Goal: Navigation & Orientation: Understand site structure

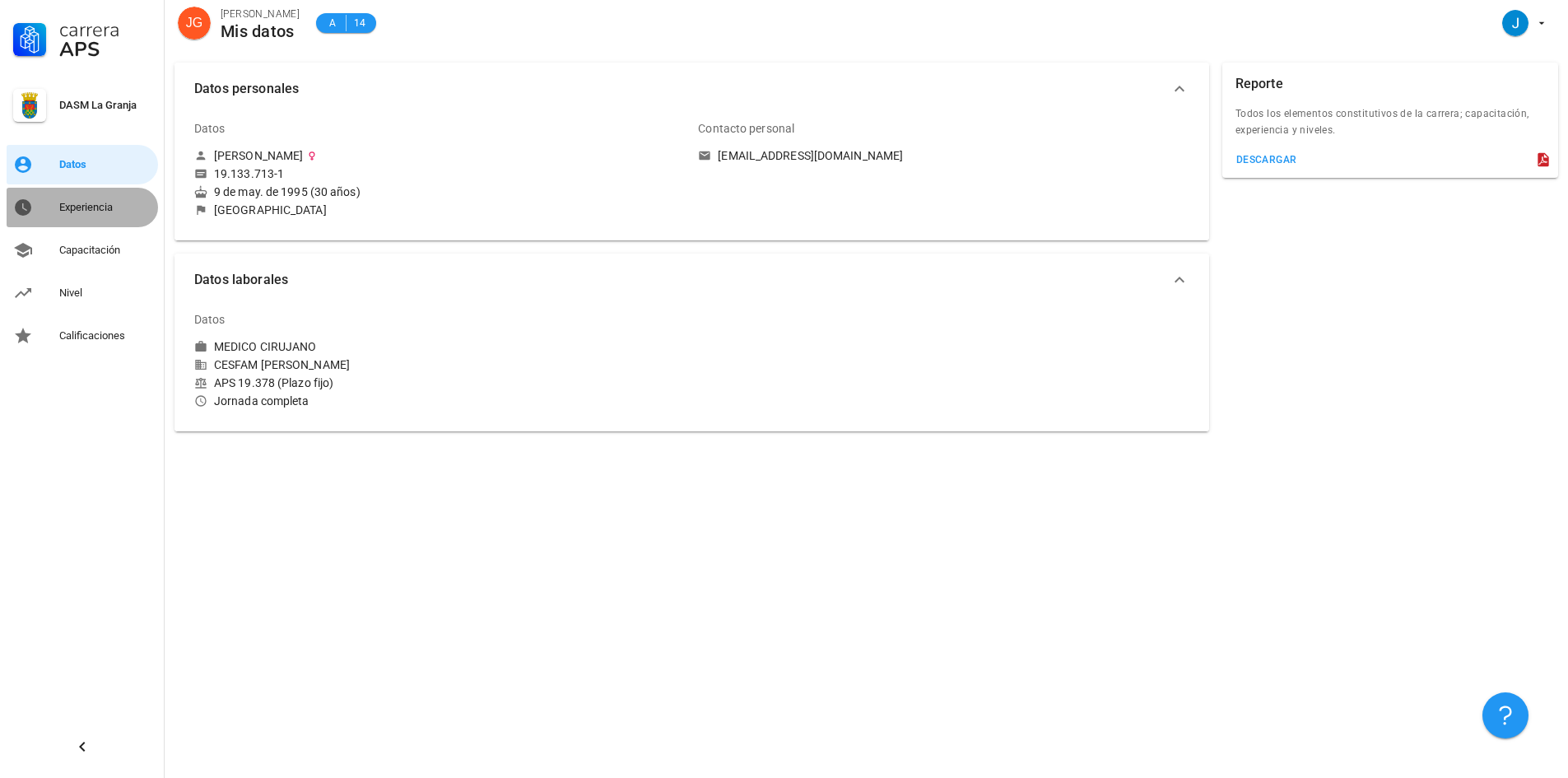
click at [78, 220] on div "Experiencia" at bounding box center [105, 207] width 92 height 26
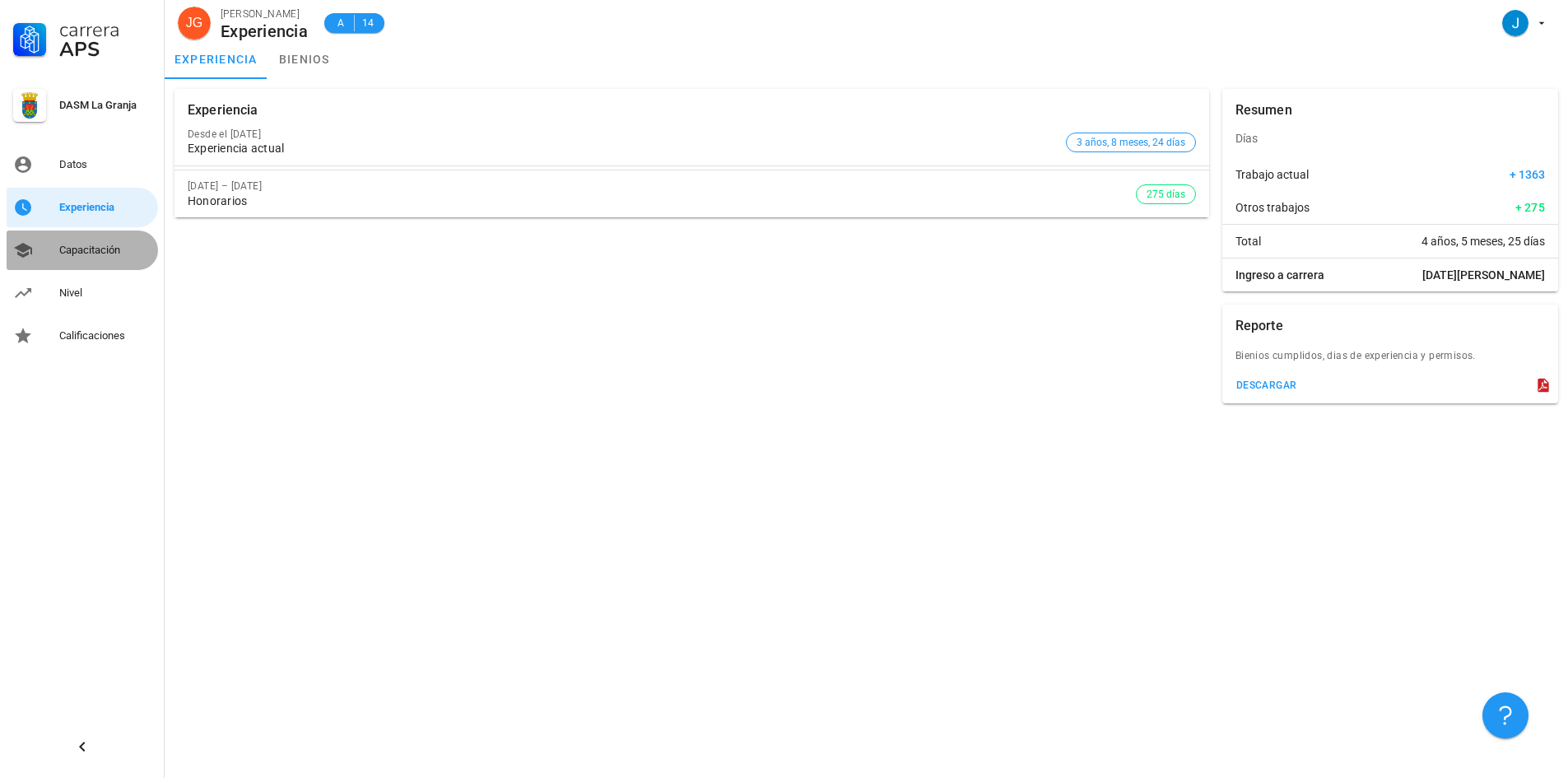
click at [63, 239] on div "Capacitación" at bounding box center [105, 250] width 92 height 26
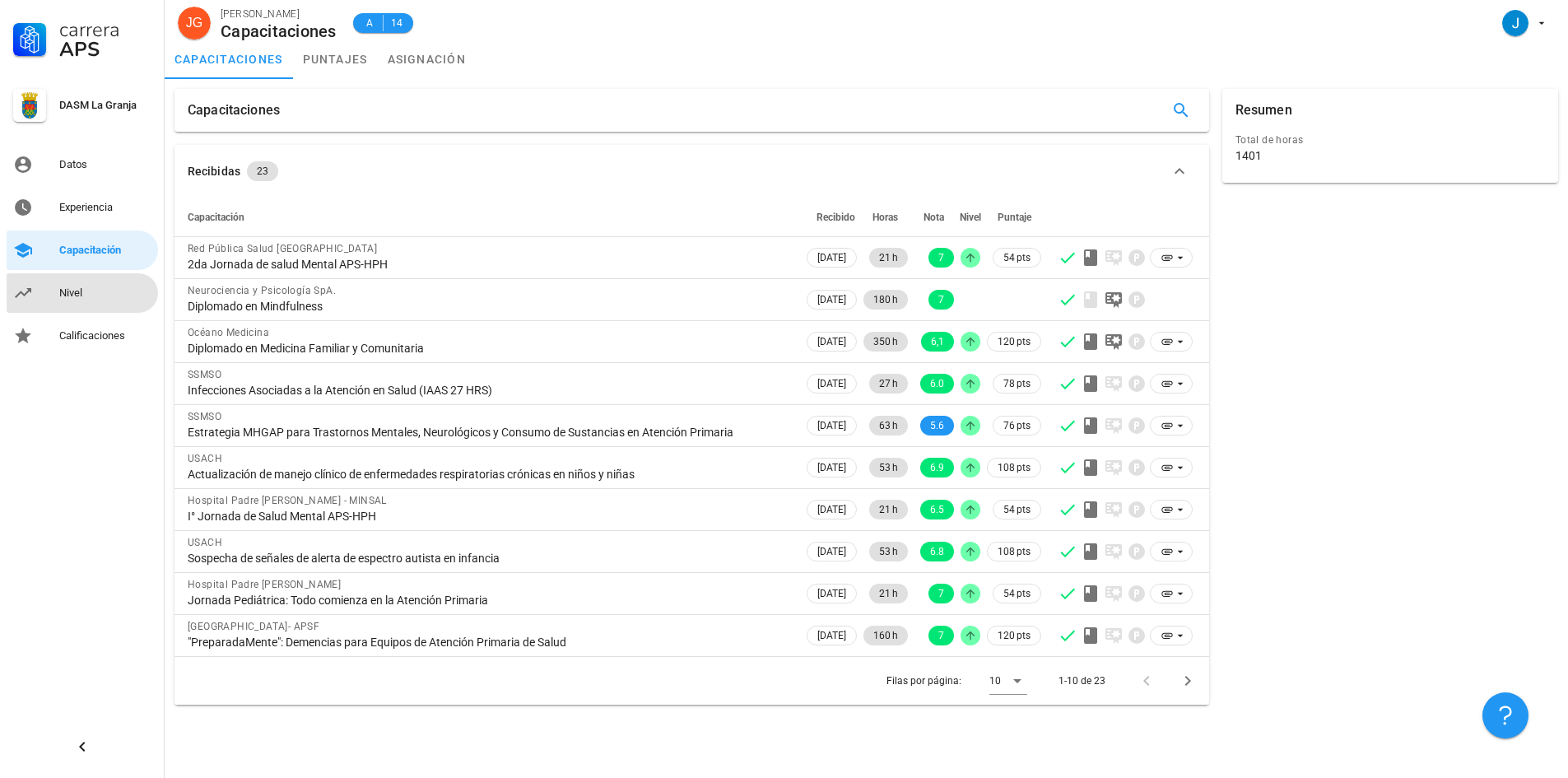
click at [80, 307] on link "Nivel" at bounding box center [83, 293] width 152 height 40
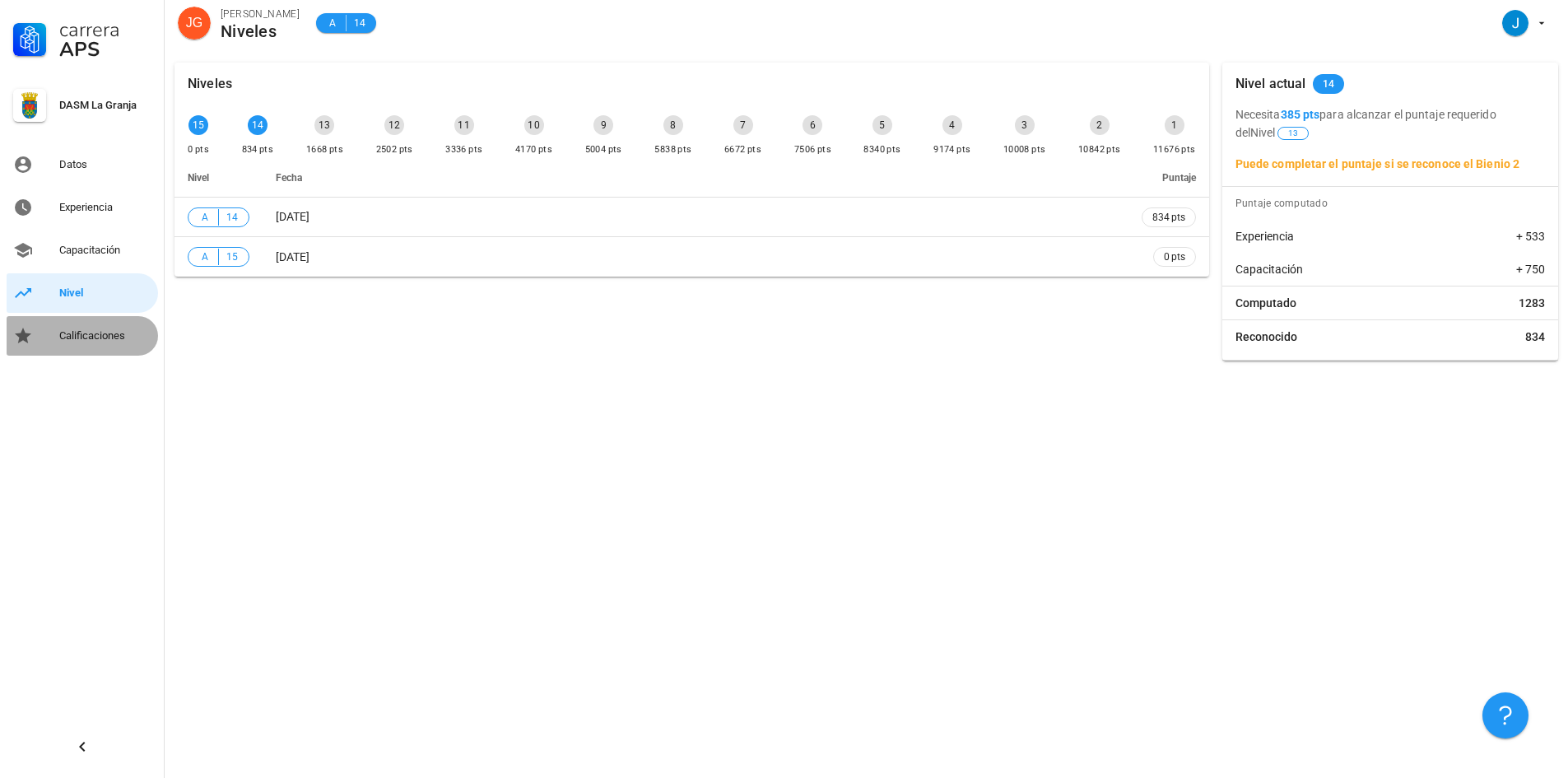
click at [90, 346] on div "Calificaciones" at bounding box center [105, 336] width 92 height 26
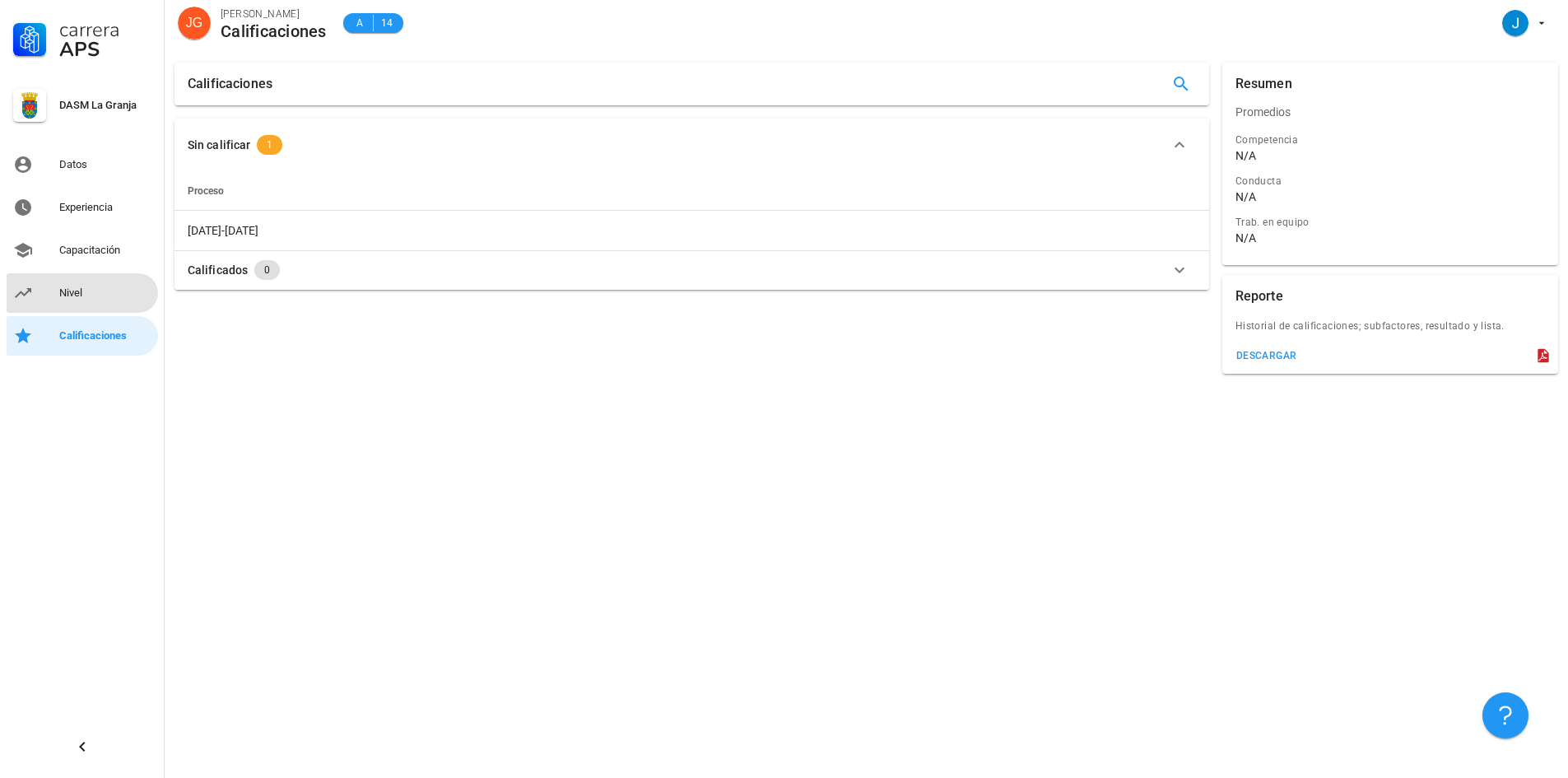
click at [91, 306] on div "Nivel" at bounding box center [105, 293] width 92 height 26
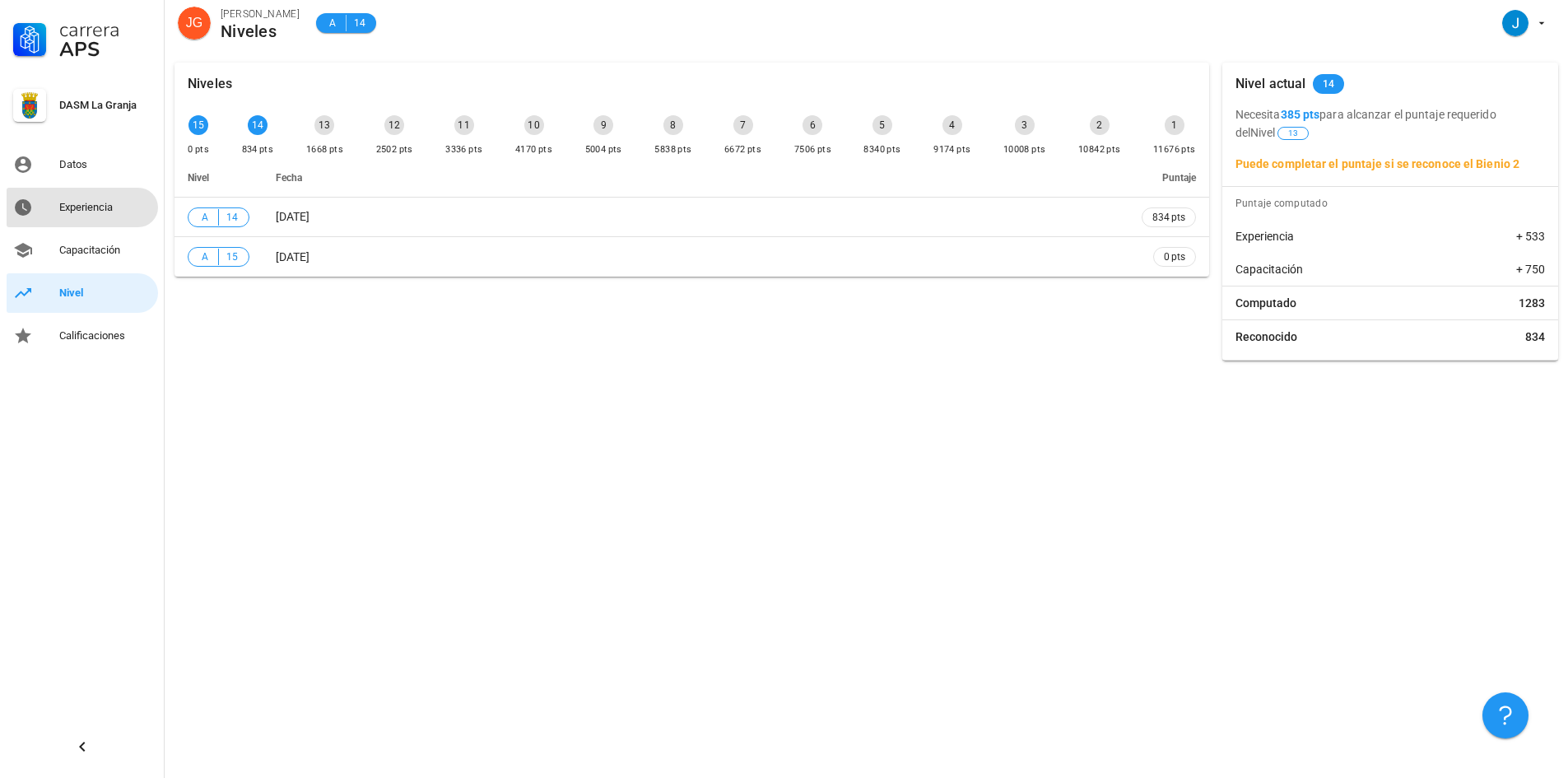
click at [87, 211] on div "Experiencia" at bounding box center [105, 207] width 92 height 14
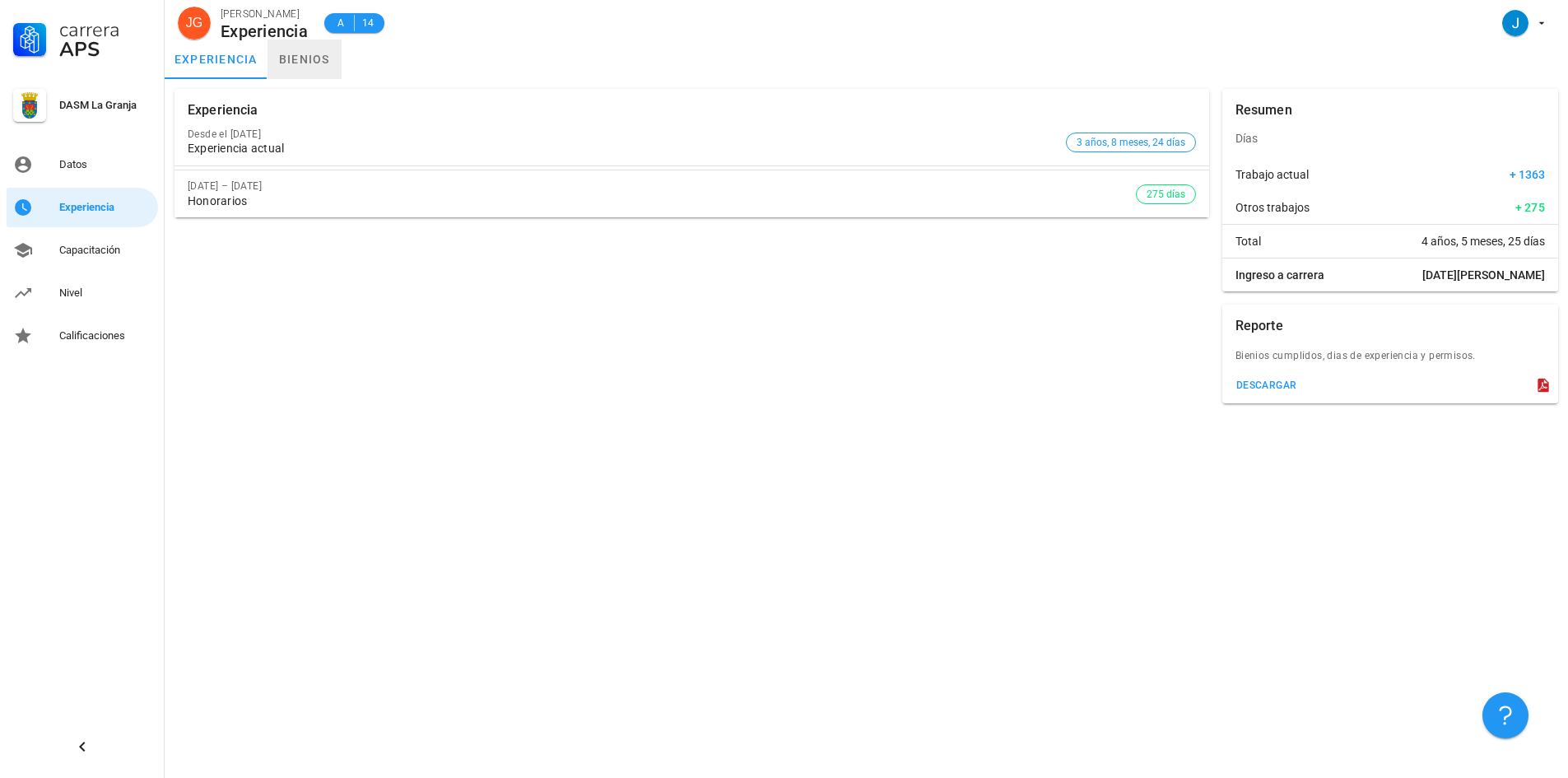
click at [289, 56] on link "bienios" at bounding box center [305, 59] width 74 height 40
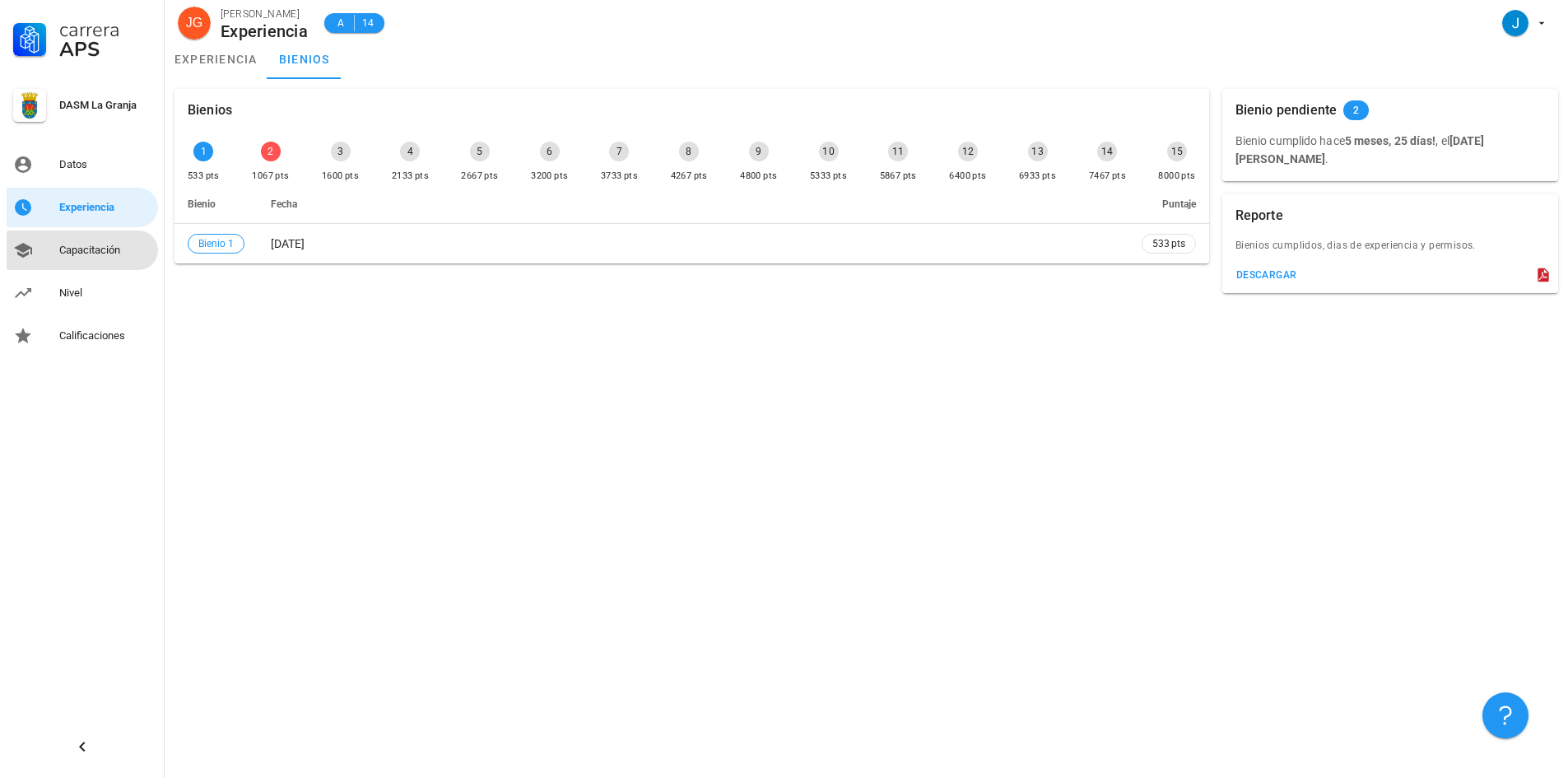
click at [113, 246] on div "Capacitación" at bounding box center [105, 250] width 92 height 14
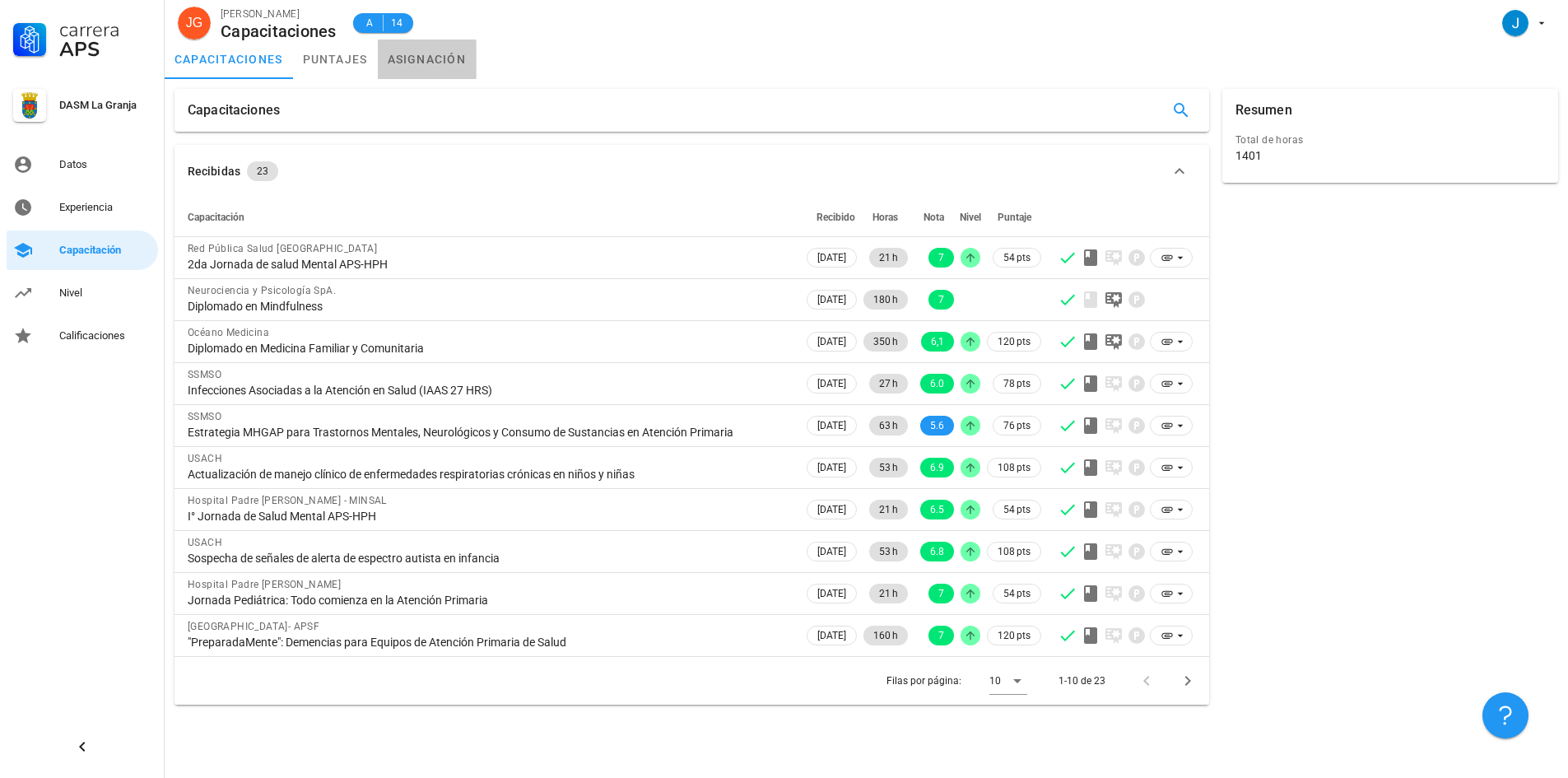
click at [428, 62] on link "asignación" at bounding box center [426, 59] width 98 height 40
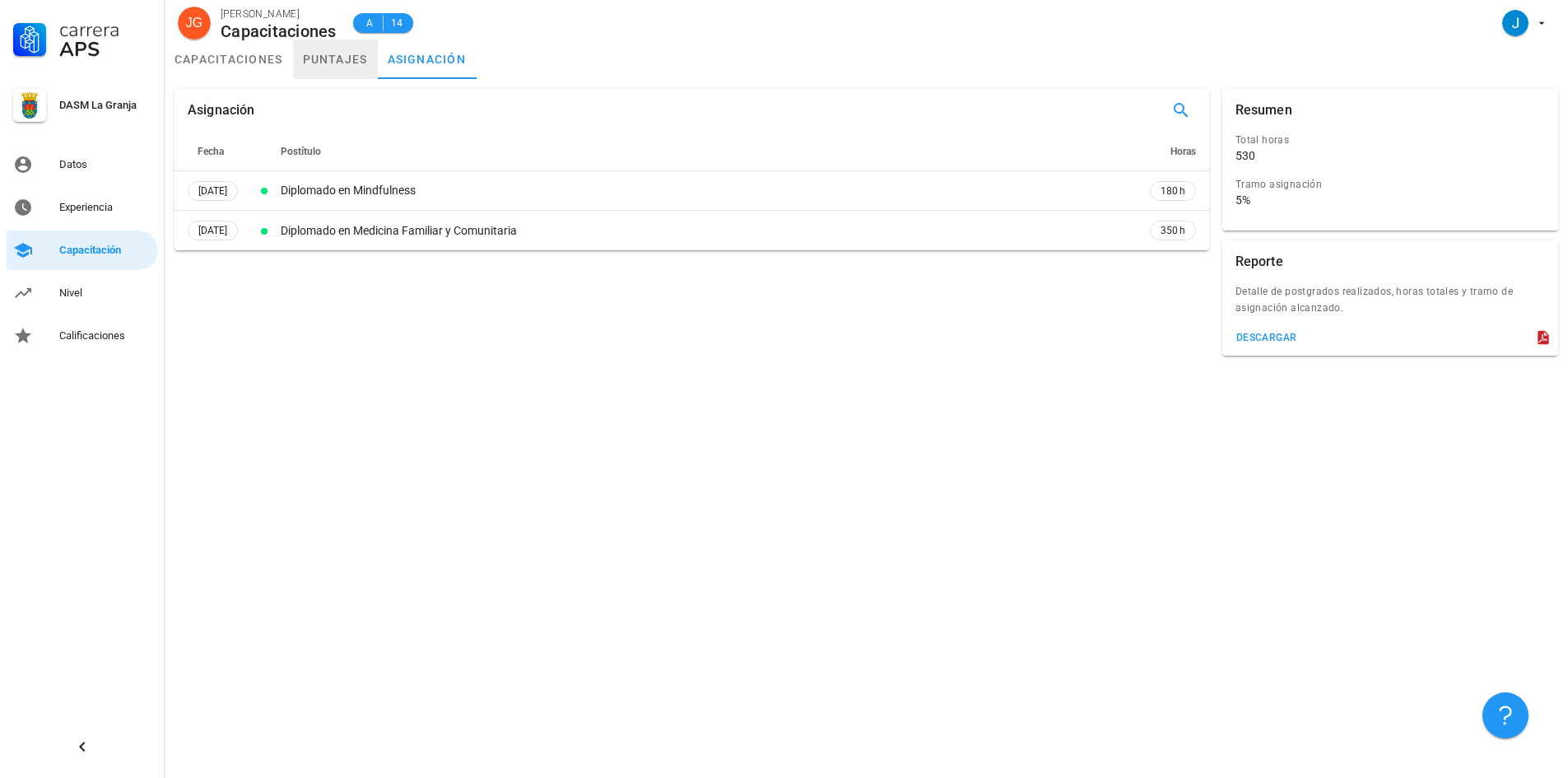
click at [308, 57] on link "puntajes" at bounding box center [335, 59] width 85 height 40
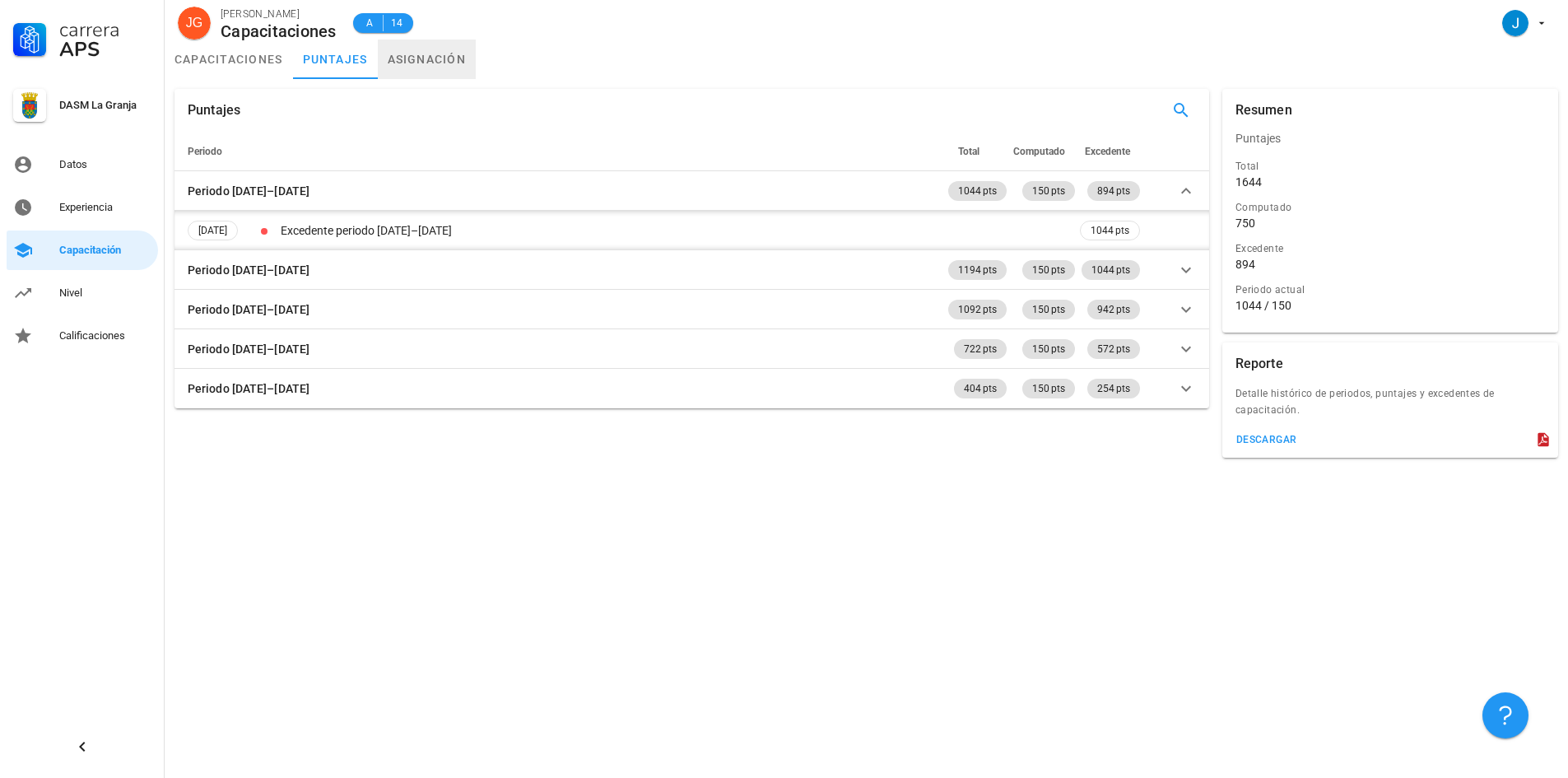
click at [460, 57] on link "asignación" at bounding box center [426, 59] width 98 height 40
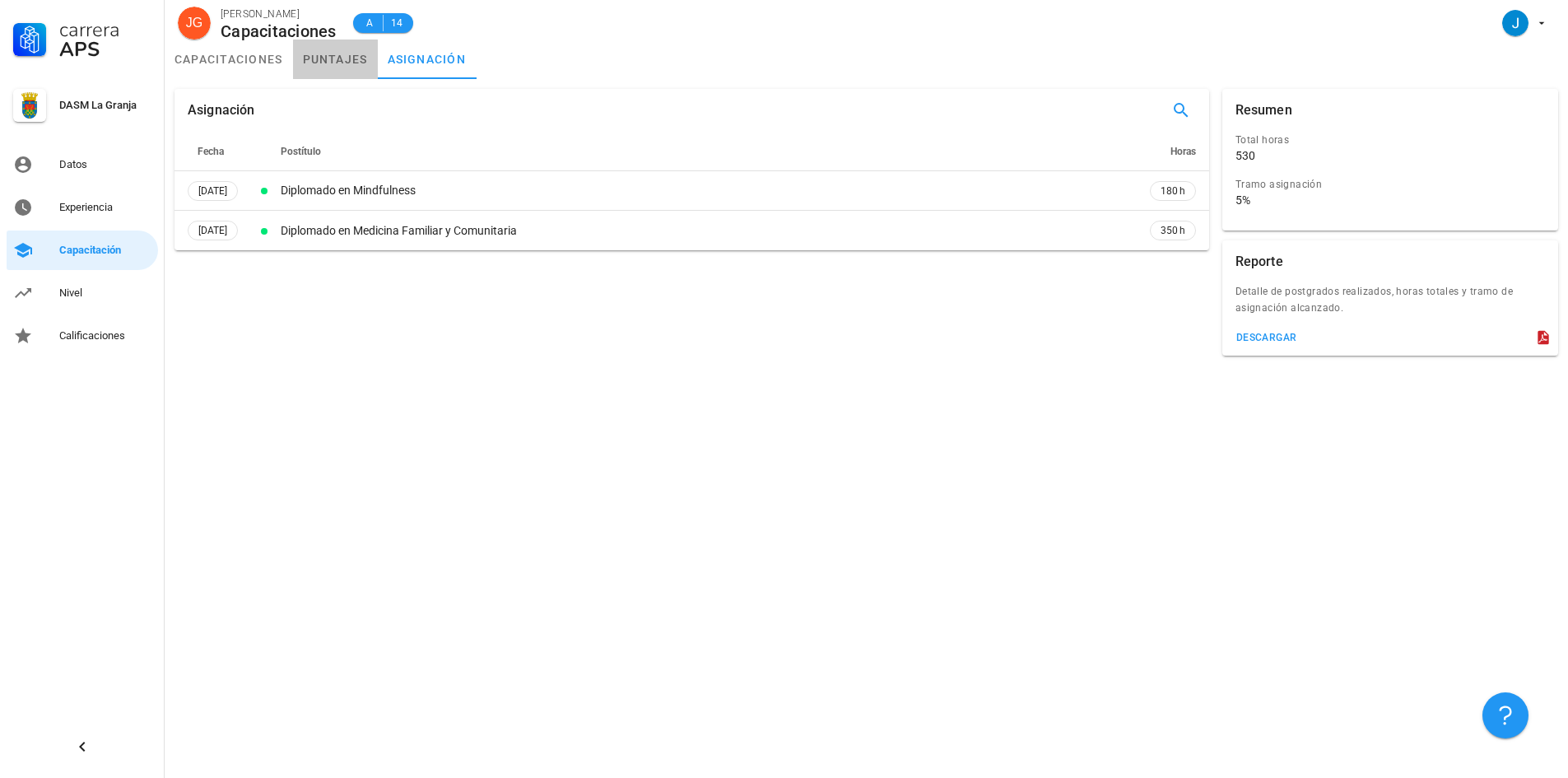
click at [345, 60] on link "puntajes" at bounding box center [335, 59] width 85 height 40
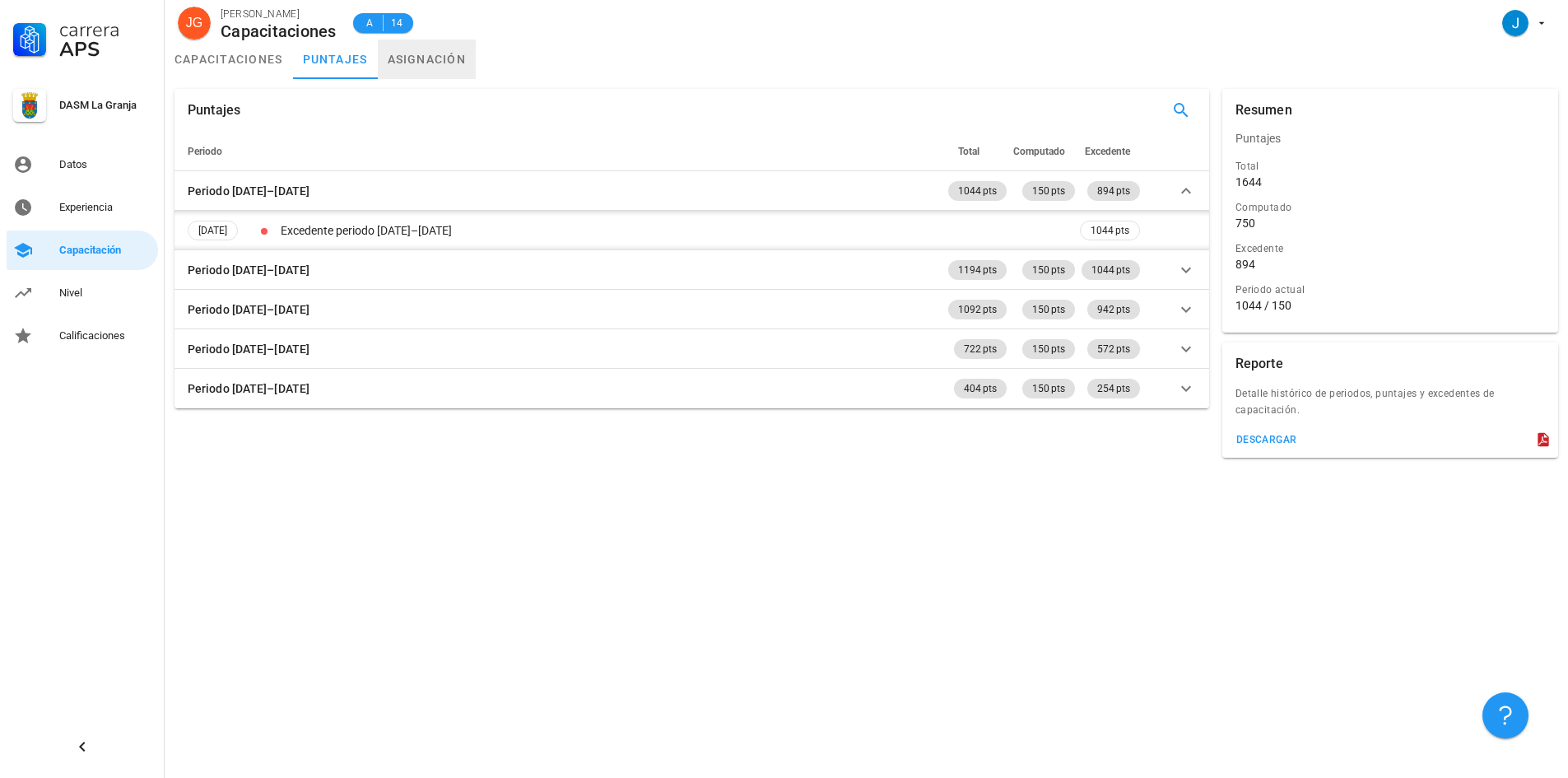
click at [411, 60] on link "asignación" at bounding box center [426, 59] width 98 height 40
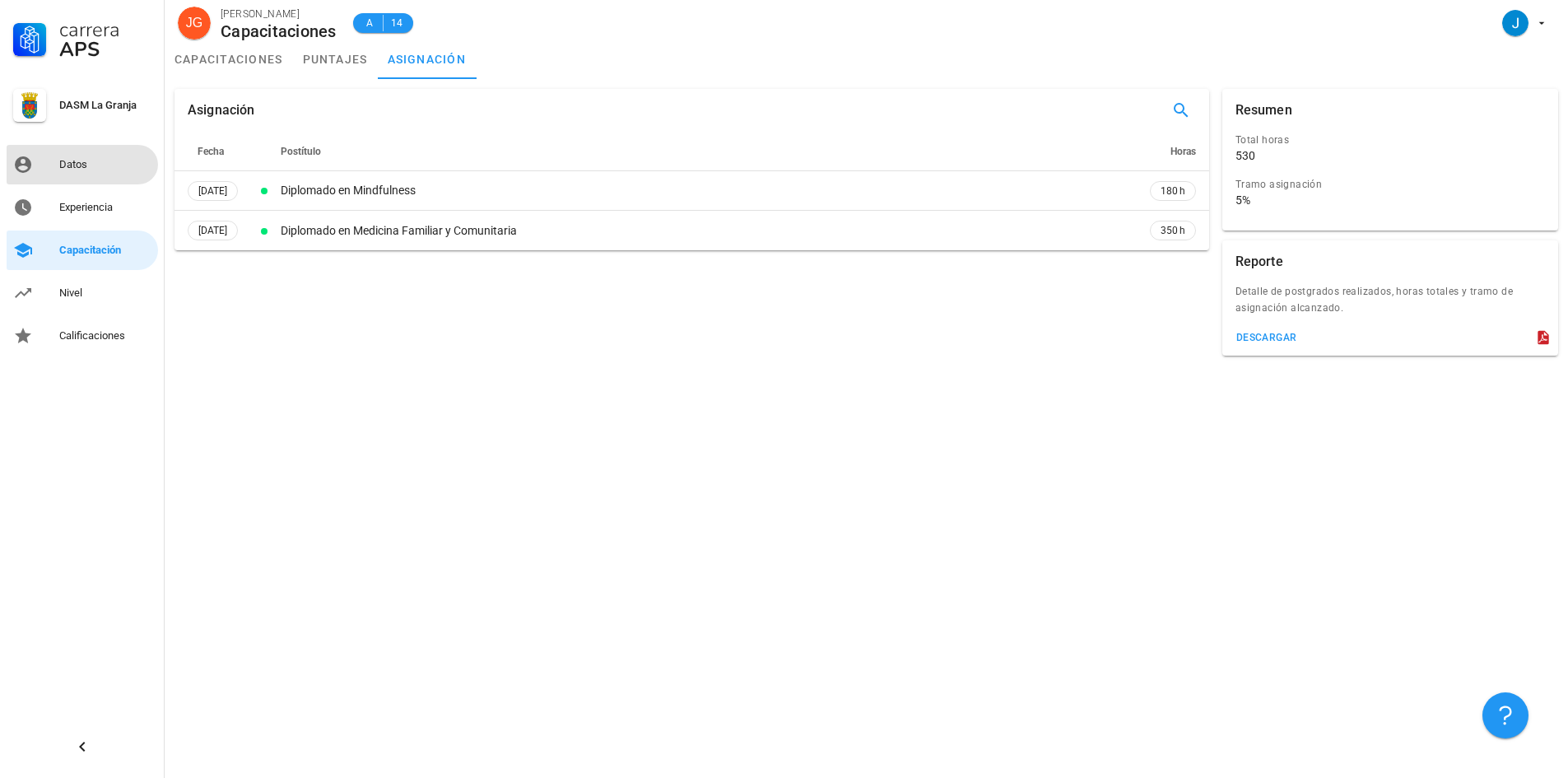
click at [106, 164] on div "Datos" at bounding box center [105, 165] width 92 height 14
